Goal: Task Accomplishment & Management: Manage account settings

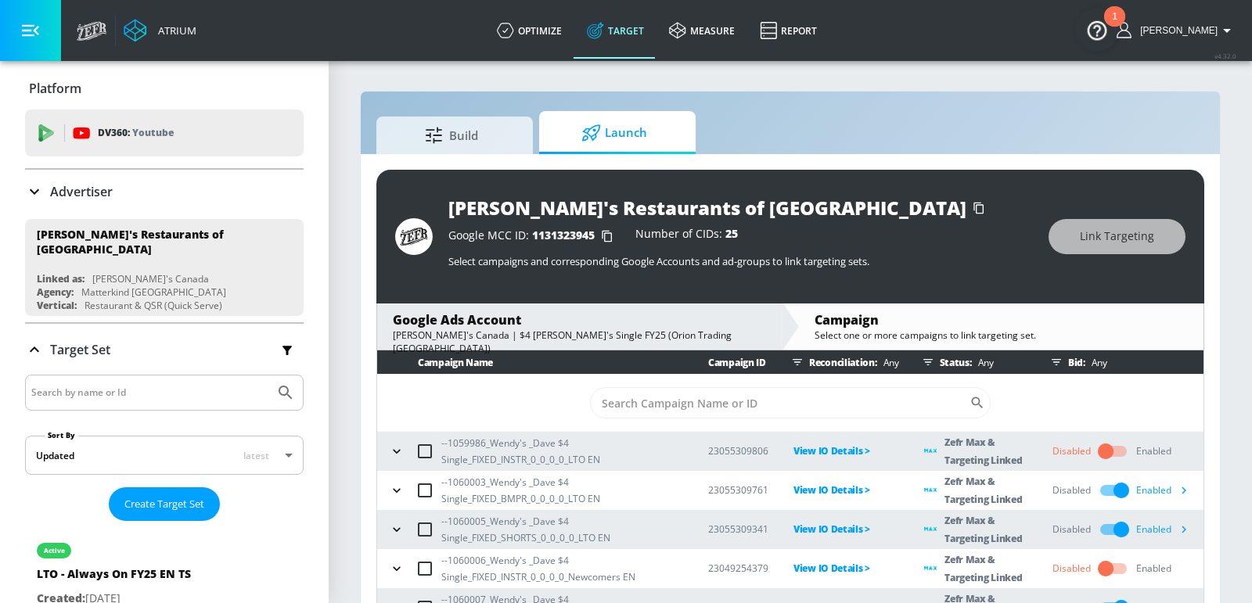
scroll to position [56, 0]
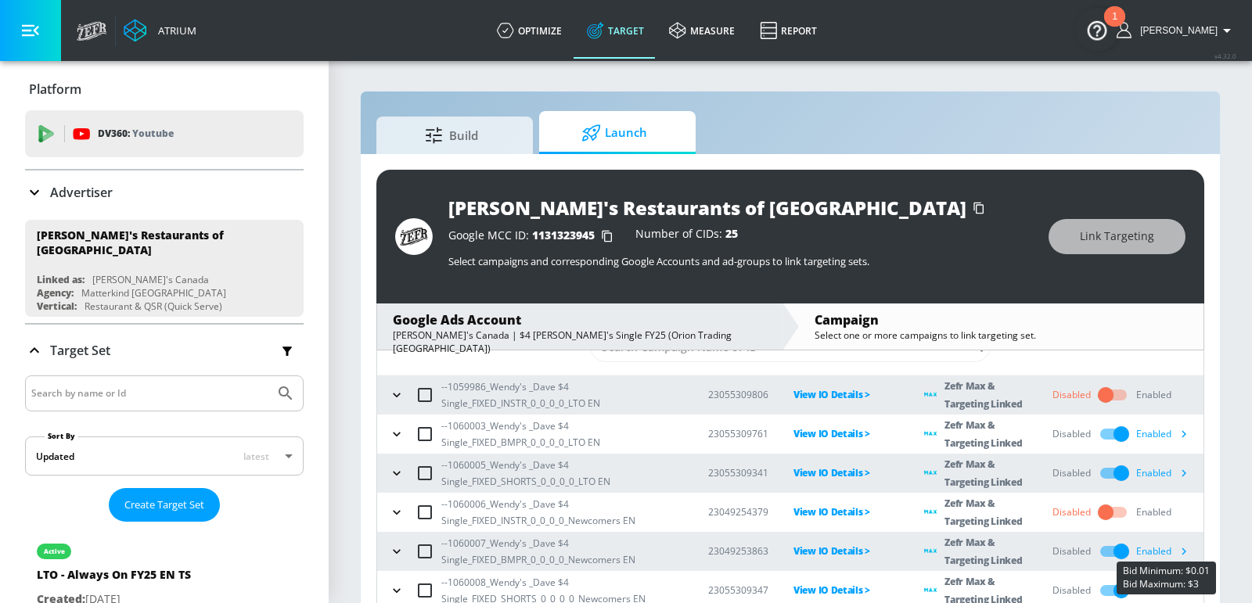
click at [1179, 548] on icon "button" at bounding box center [1183, 551] width 16 height 16
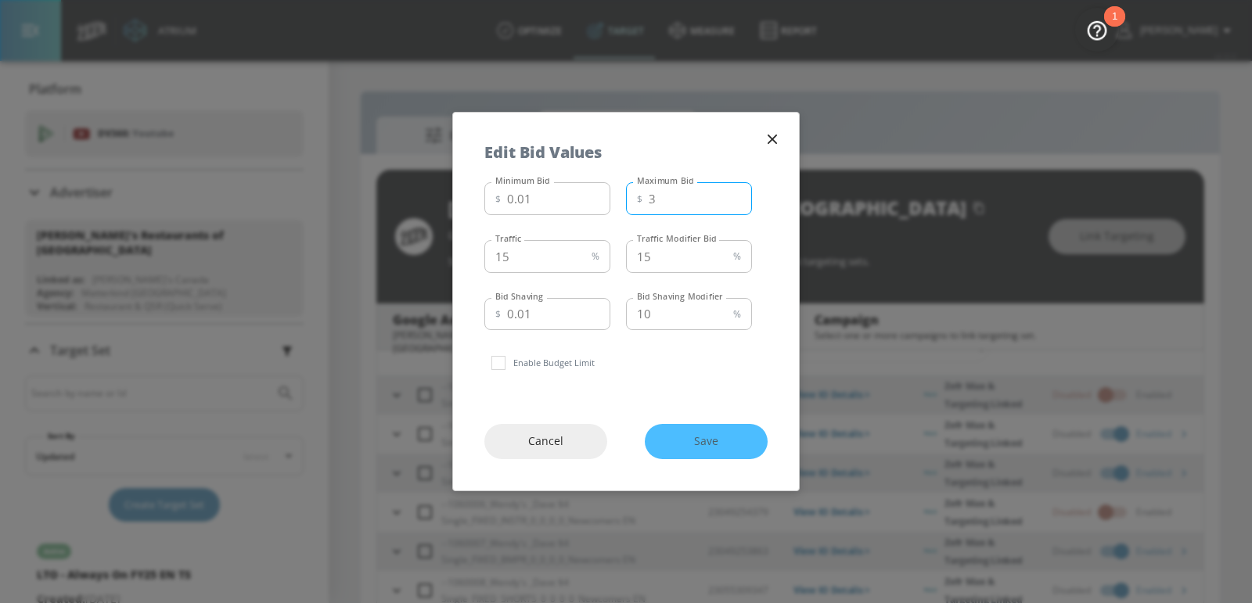
click at [695, 203] on input "3" at bounding box center [700, 198] width 103 height 33
type input "3.25"
click at [693, 440] on span "Save" at bounding box center [706, 442] width 60 height 20
click at [580, 252] on input "16" at bounding box center [534, 256] width 101 height 33
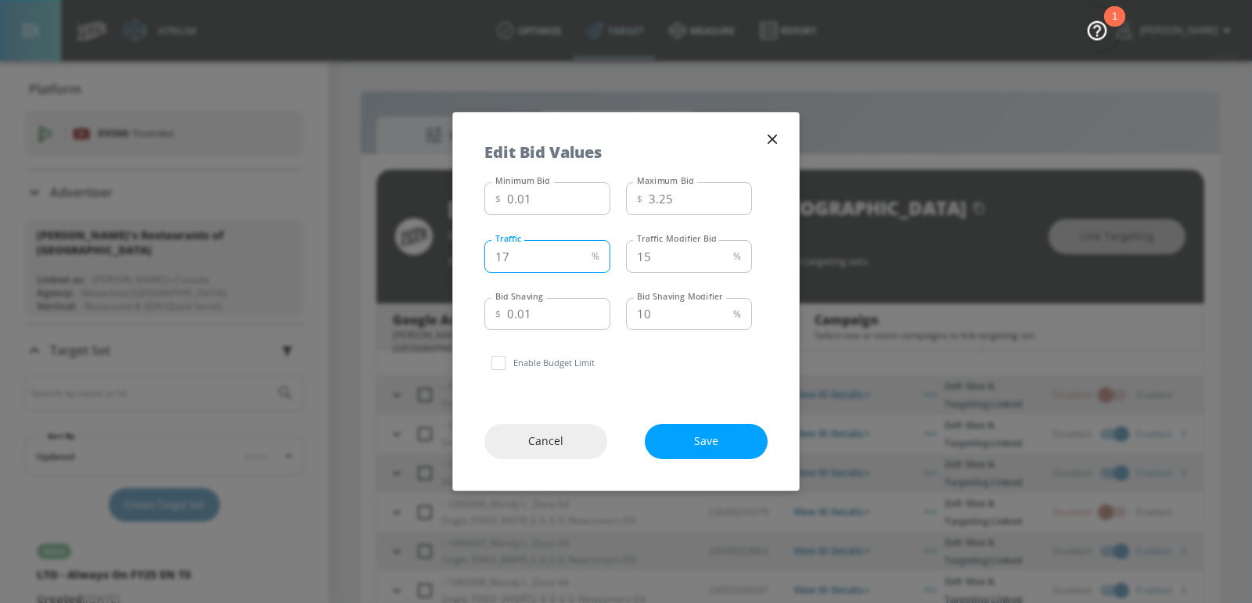
click at [580, 252] on input "17" at bounding box center [534, 256] width 101 height 33
type input "18"
click at [580, 252] on input "18" at bounding box center [534, 256] width 101 height 33
click at [724, 248] on input "16" at bounding box center [676, 256] width 101 height 33
click at [724, 248] on input "17" at bounding box center [676, 256] width 101 height 33
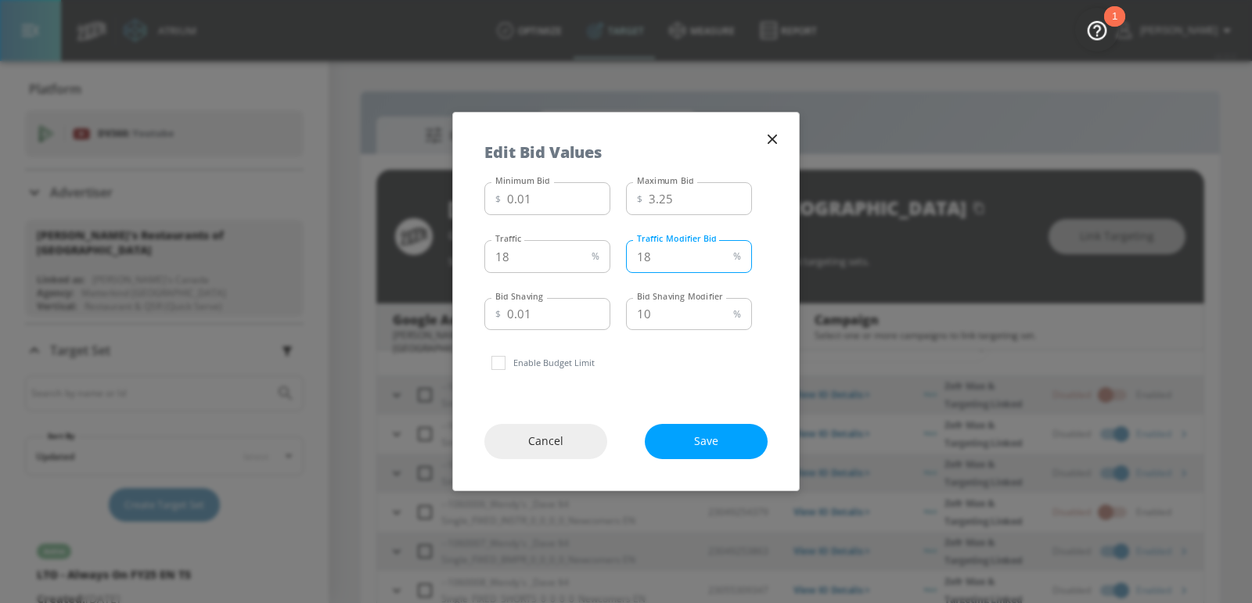
type input "18"
click at [724, 248] on input "18" at bounding box center [676, 256] width 101 height 33
click at [702, 445] on span "Save" at bounding box center [706, 442] width 60 height 20
click at [773, 139] on icon "button" at bounding box center [771, 139] width 9 height 9
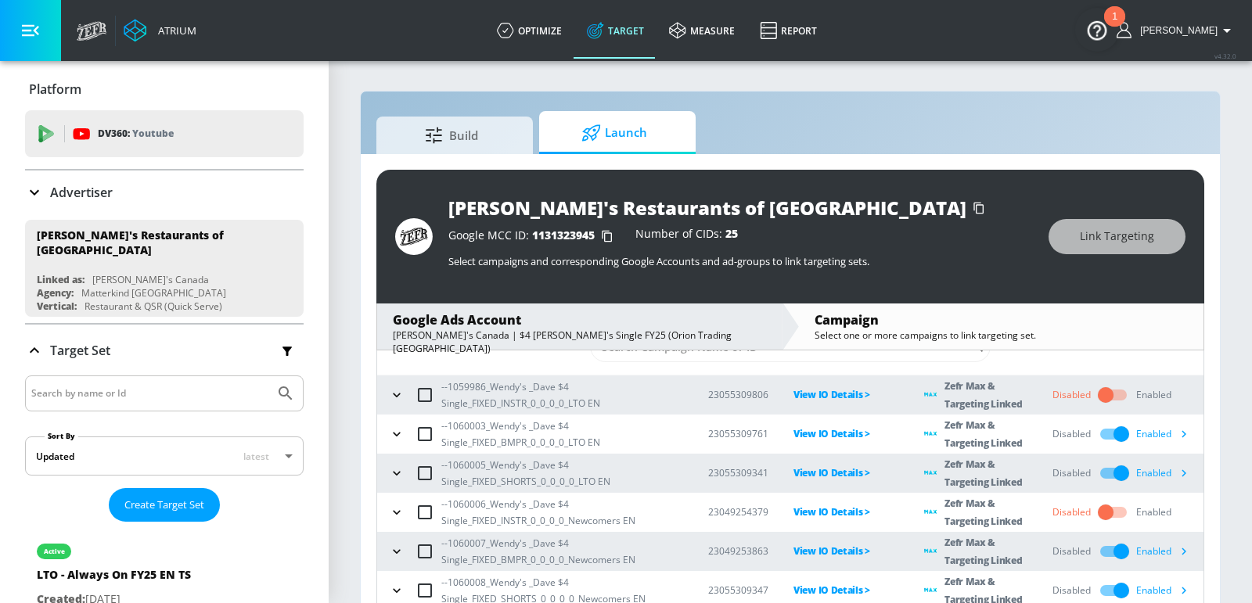
click at [1181, 430] on icon "button" at bounding box center [1183, 434] width 16 height 16
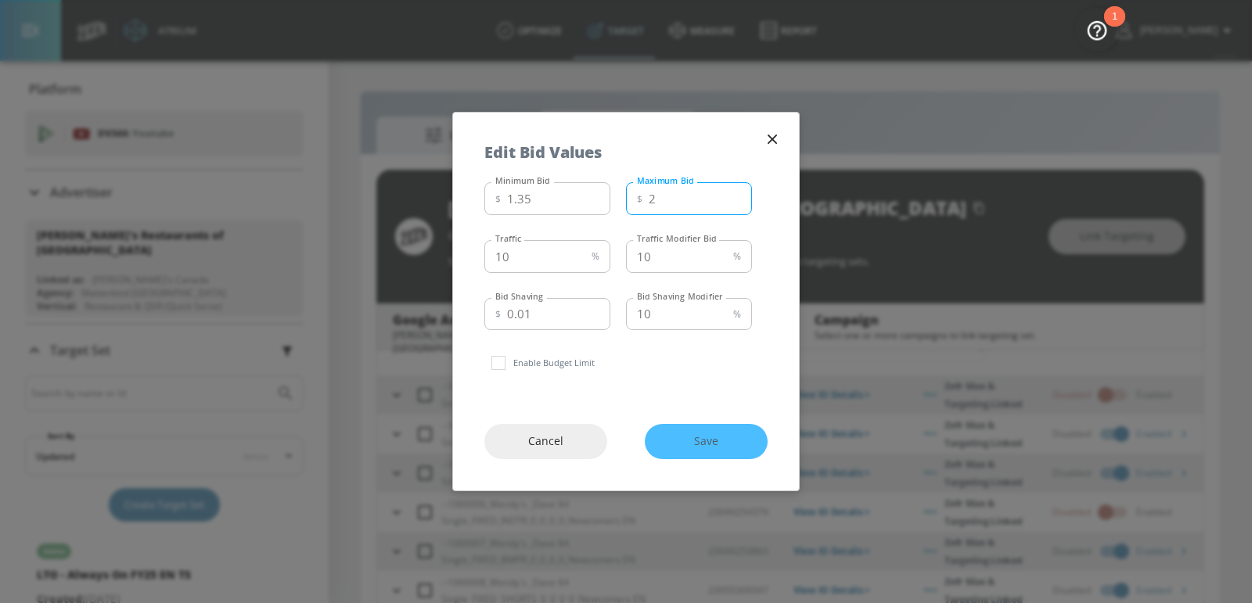
click at [681, 205] on input "2" at bounding box center [700, 198] width 103 height 33
type input "2.25"
click at [595, 197] on input "2.35" at bounding box center [558, 198] width 103 height 33
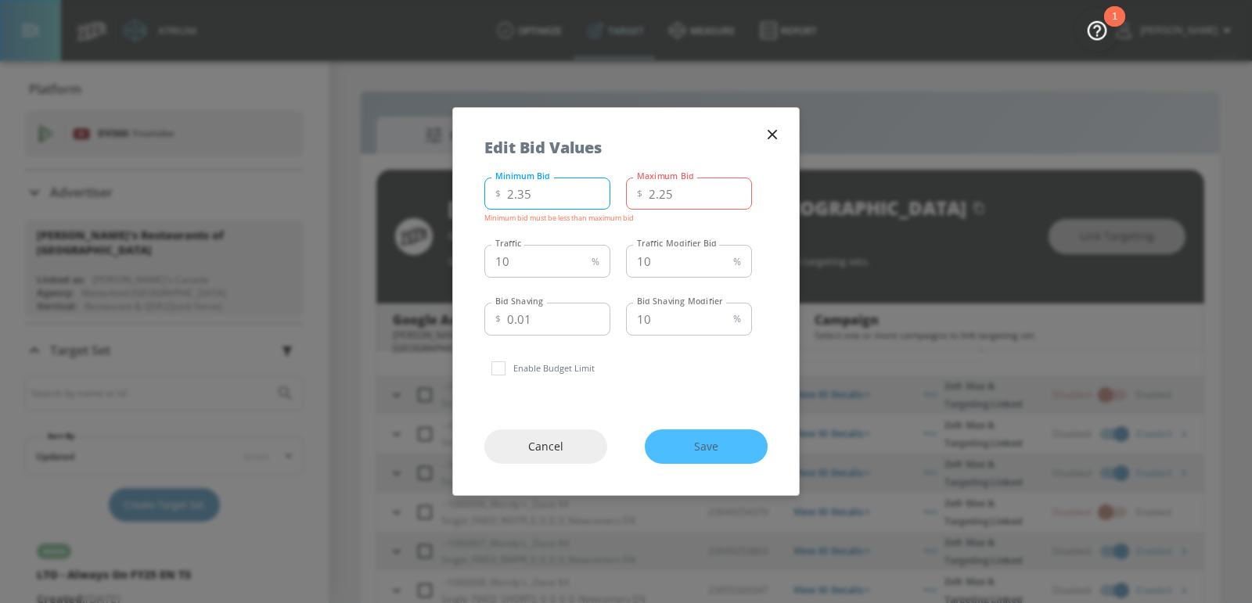
click at [595, 197] on input "3.35" at bounding box center [558, 194] width 103 height 33
click at [558, 198] on input "3.35" at bounding box center [558, 194] width 103 height 33
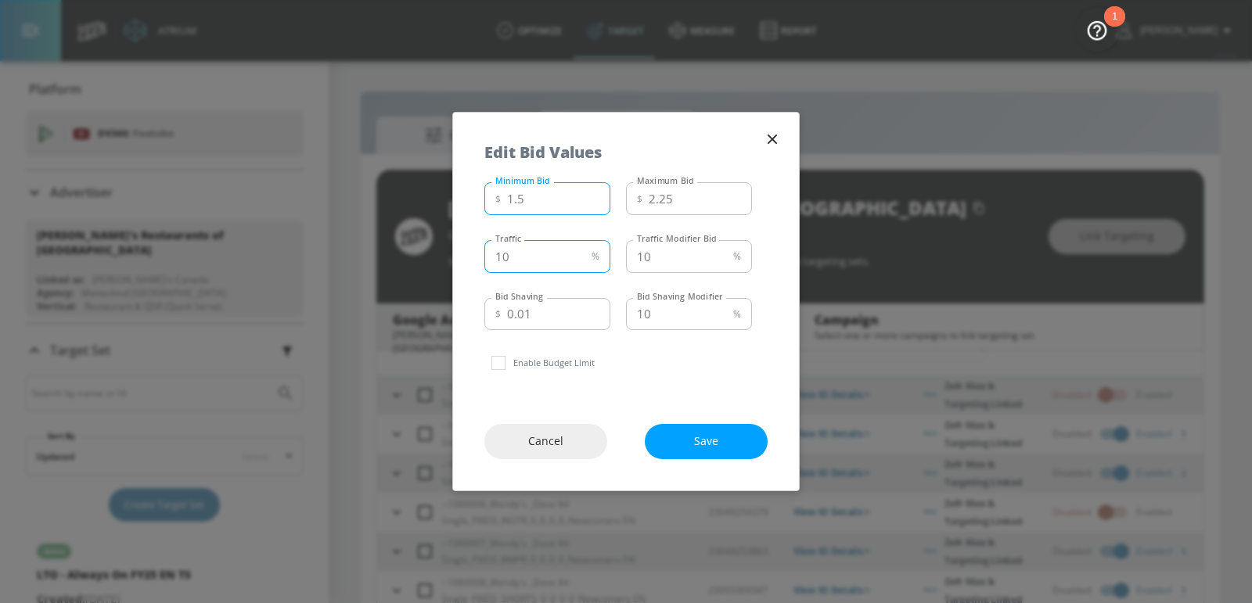
type input "1.5"
click at [558, 260] on input "10" at bounding box center [534, 256] width 101 height 33
type input "15"
click at [674, 250] on input "10" at bounding box center [676, 256] width 101 height 33
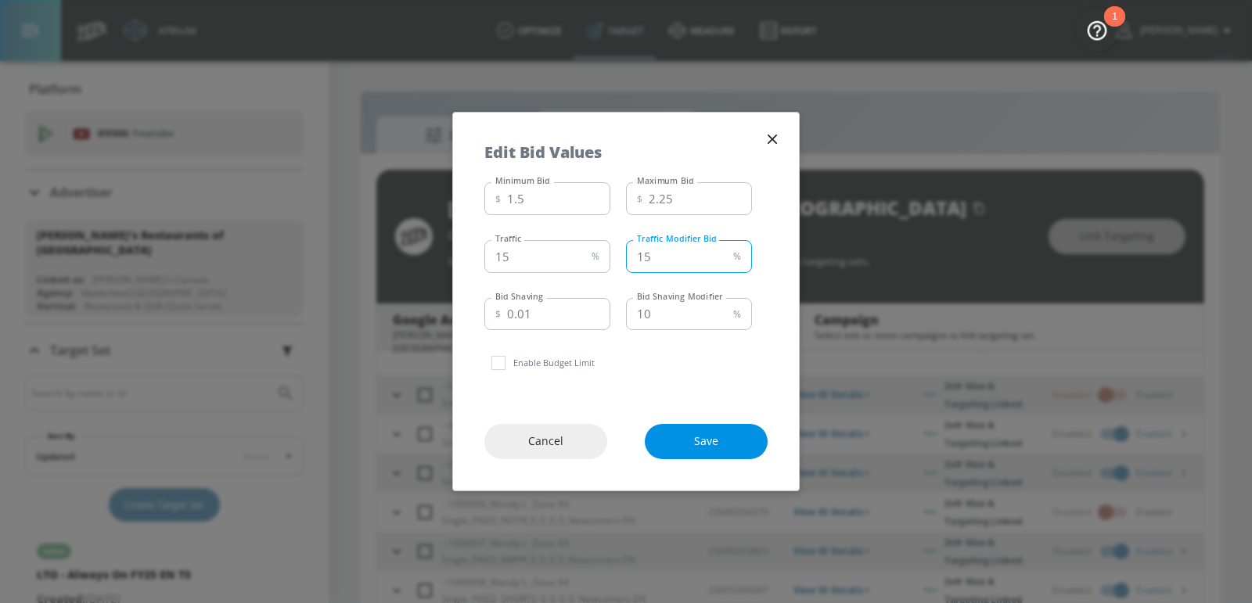
type input "15"
click at [703, 442] on span "Save" at bounding box center [706, 442] width 60 height 20
click at [770, 142] on icon "button" at bounding box center [771, 139] width 9 height 9
